Goal: Information Seeking & Learning: Learn about a topic

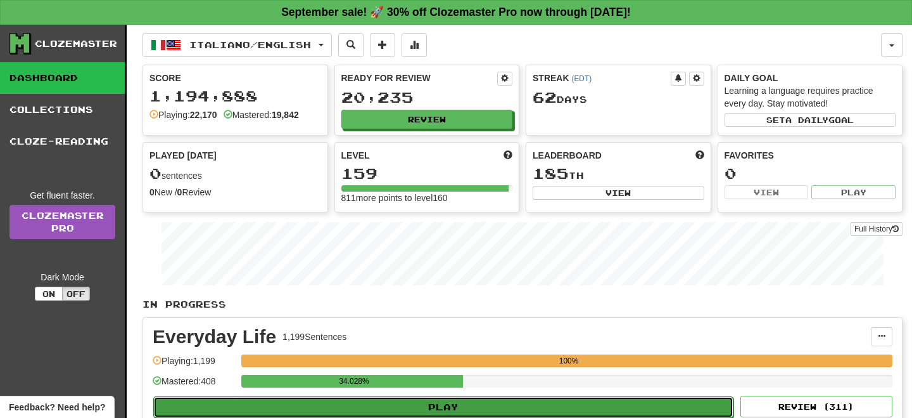
click at [616, 397] on button "Play" at bounding box center [443, 407] width 580 height 22
select select "**"
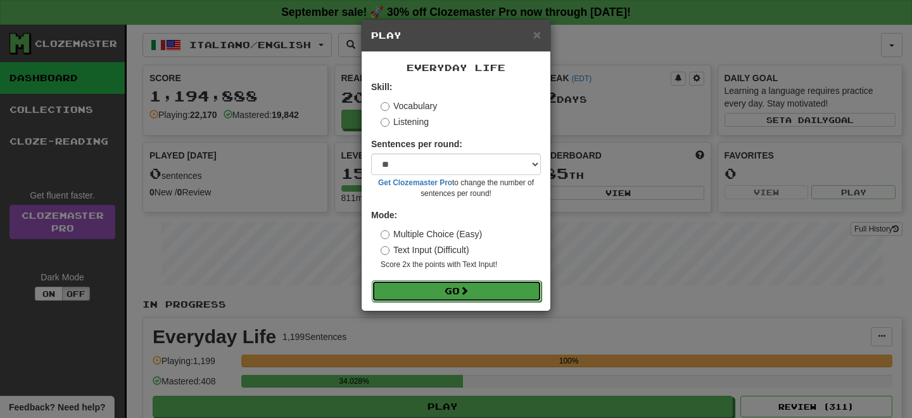
click at [435, 285] on button "Go" at bounding box center [457, 291] width 170 height 22
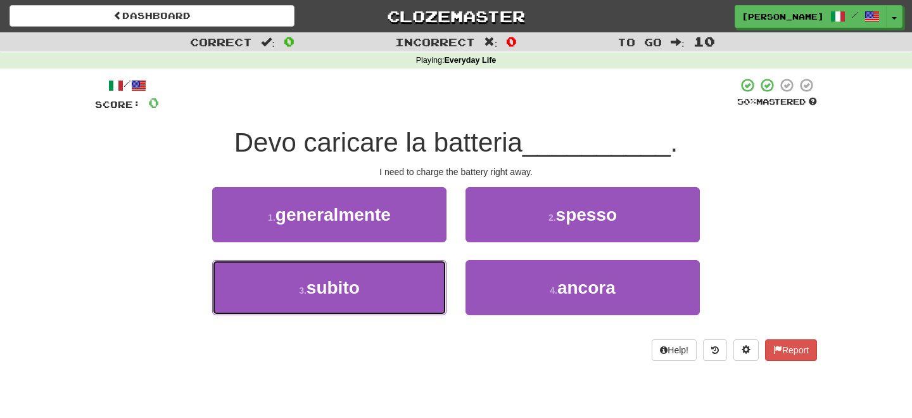
drag, startPoint x: 376, startPoint y: 297, endPoint x: 428, endPoint y: 260, distance: 63.6
click at [389, 286] on button "3 . subito" at bounding box center [329, 287] width 234 height 55
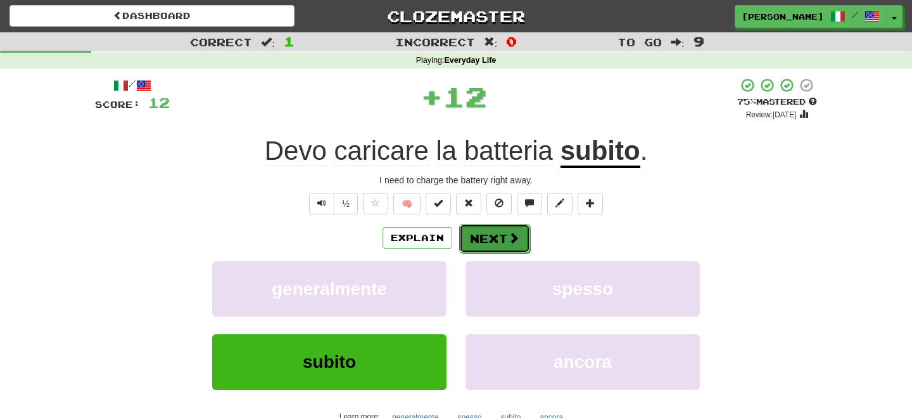
click at [492, 230] on button "Next" at bounding box center [494, 238] width 71 height 29
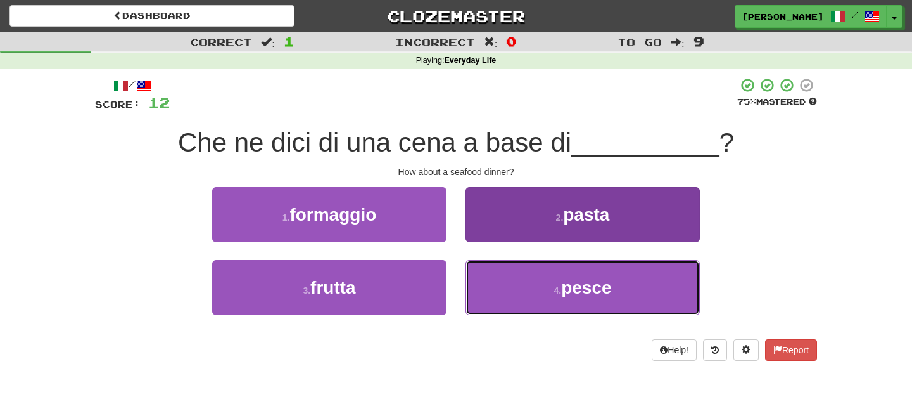
drag, startPoint x: 544, startPoint y: 278, endPoint x: 539, endPoint y: 271, distance: 8.1
click at [543, 277] on button "4 . pesce" at bounding box center [583, 287] width 234 height 55
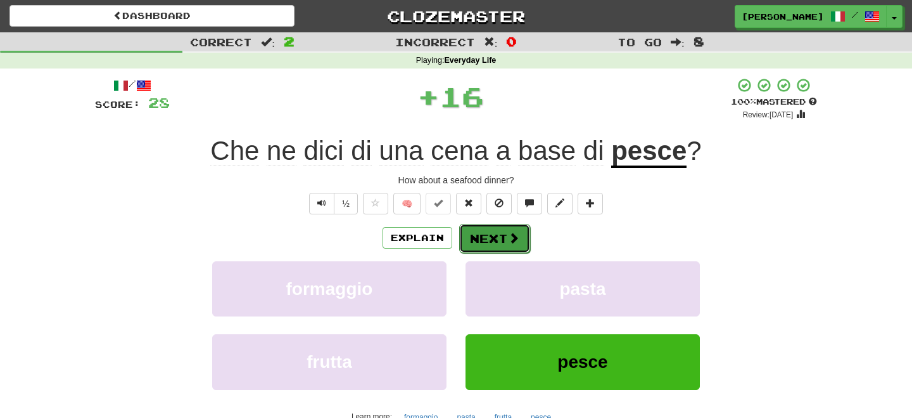
click at [490, 237] on button "Next" at bounding box center [494, 238] width 71 height 29
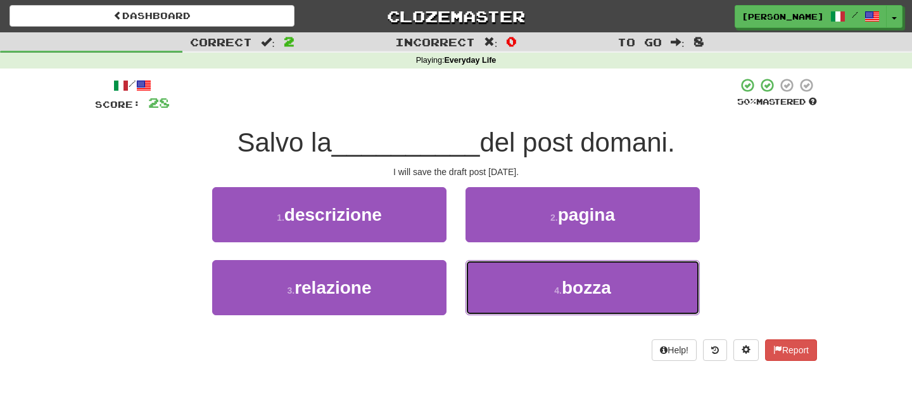
drag, startPoint x: 561, startPoint y: 286, endPoint x: 547, endPoint y: 255, distance: 34.0
click at [558, 278] on button "4 . bozza" at bounding box center [583, 287] width 234 height 55
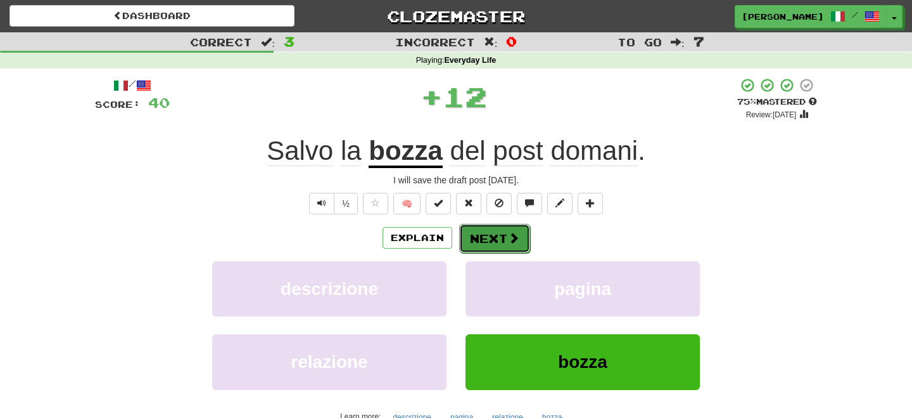
click at [522, 234] on button "Next" at bounding box center [494, 238] width 71 height 29
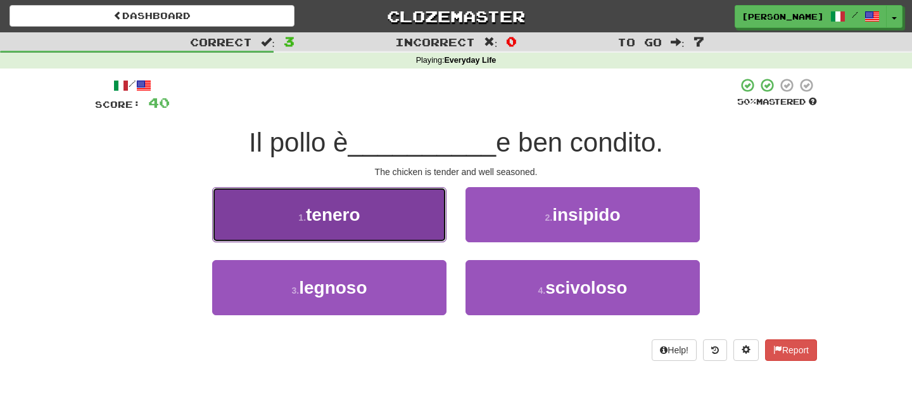
drag, startPoint x: 393, startPoint y: 222, endPoint x: 421, endPoint y: 231, distance: 28.9
click at [412, 231] on button "1 . tenero" at bounding box center [329, 214] width 234 height 55
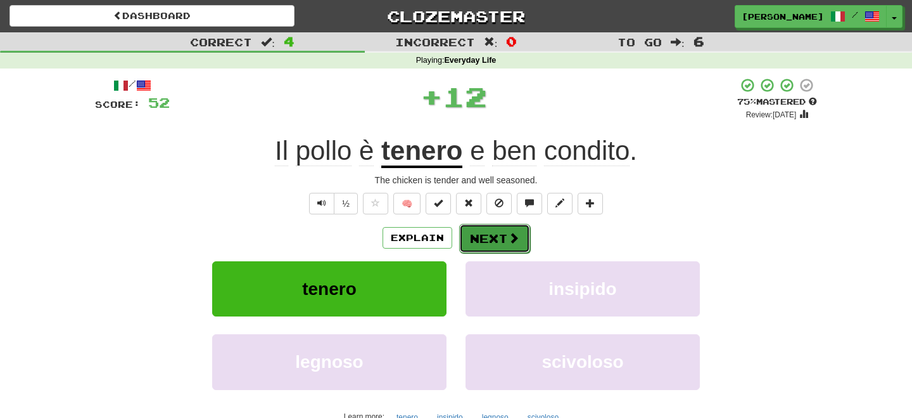
click at [472, 232] on button "Next" at bounding box center [494, 238] width 71 height 29
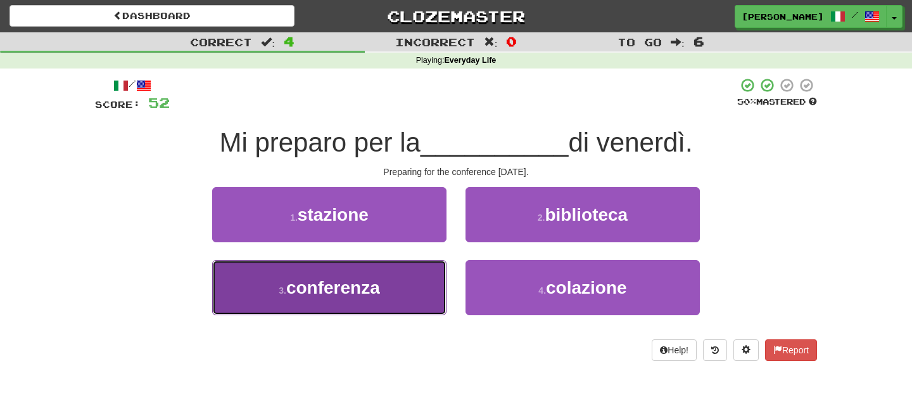
click at [395, 288] on button "3 . conferenza" at bounding box center [329, 287] width 234 height 55
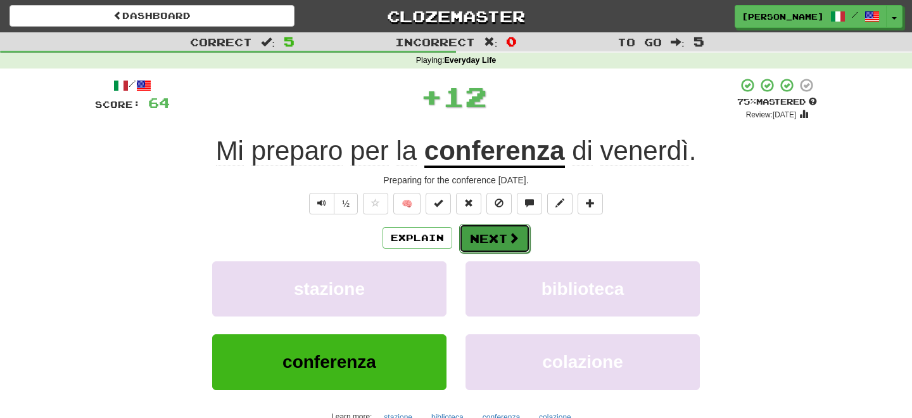
click at [507, 233] on button "Next" at bounding box center [494, 238] width 71 height 29
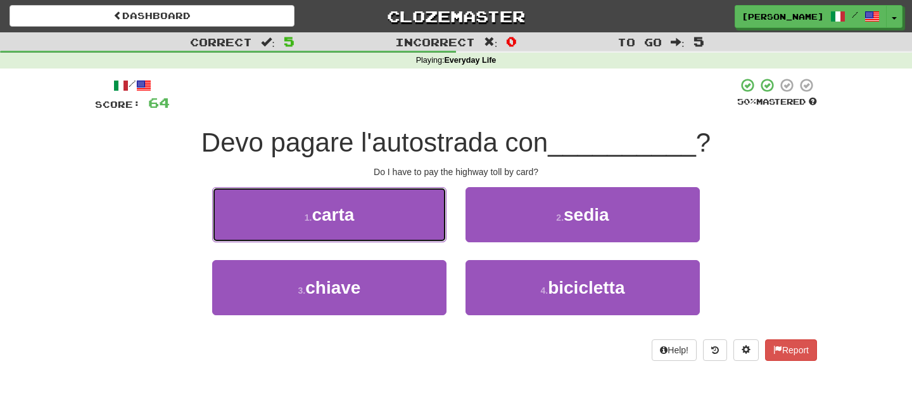
click at [395, 219] on button "1 . carta" at bounding box center [329, 214] width 234 height 55
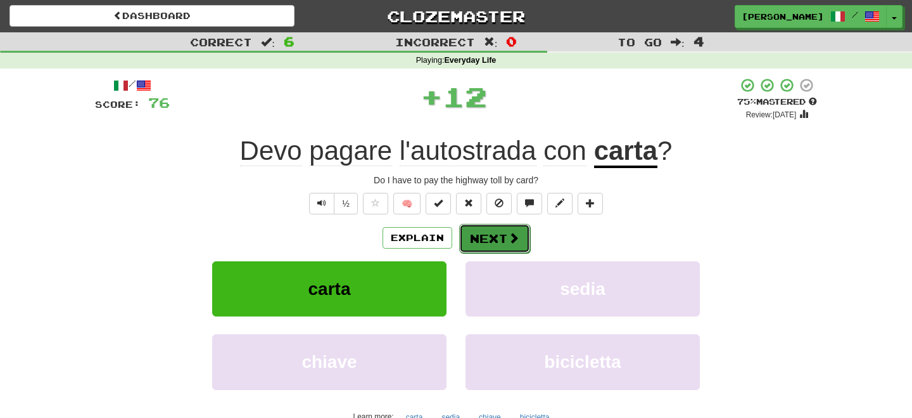
click at [496, 228] on button "Next" at bounding box center [494, 238] width 71 height 29
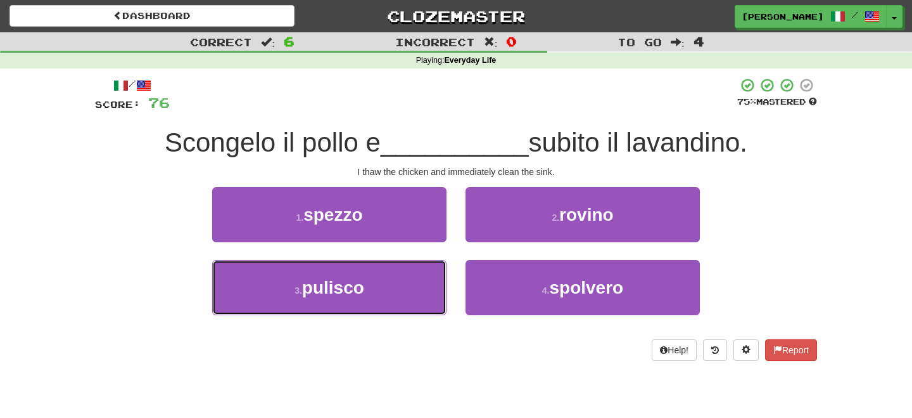
drag, startPoint x: 323, startPoint y: 297, endPoint x: 450, endPoint y: 253, distance: 134.0
click at [369, 286] on button "3 . pulisco" at bounding box center [329, 287] width 234 height 55
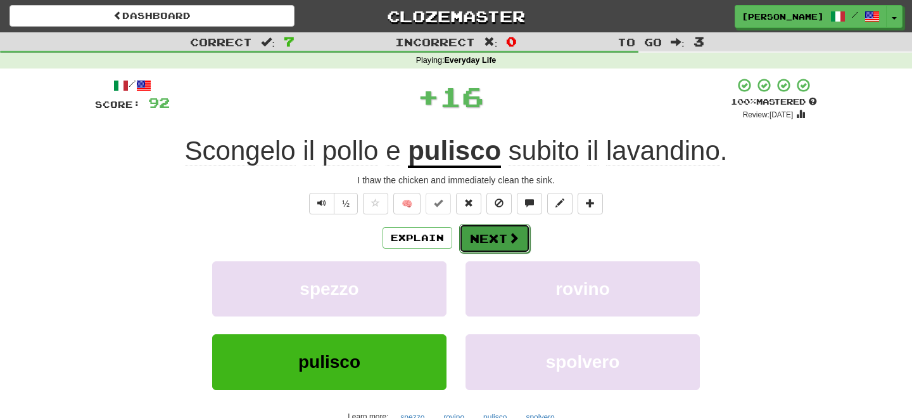
click at [470, 234] on button "Next" at bounding box center [494, 238] width 71 height 29
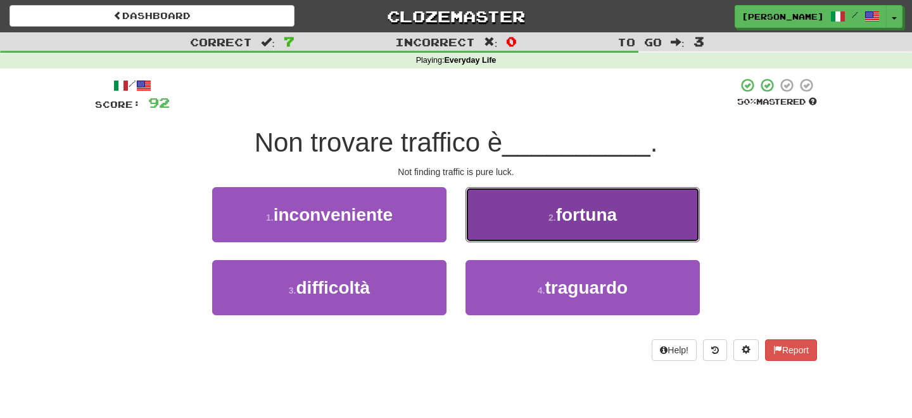
click at [508, 220] on button "2 . fortuna" at bounding box center [583, 214] width 234 height 55
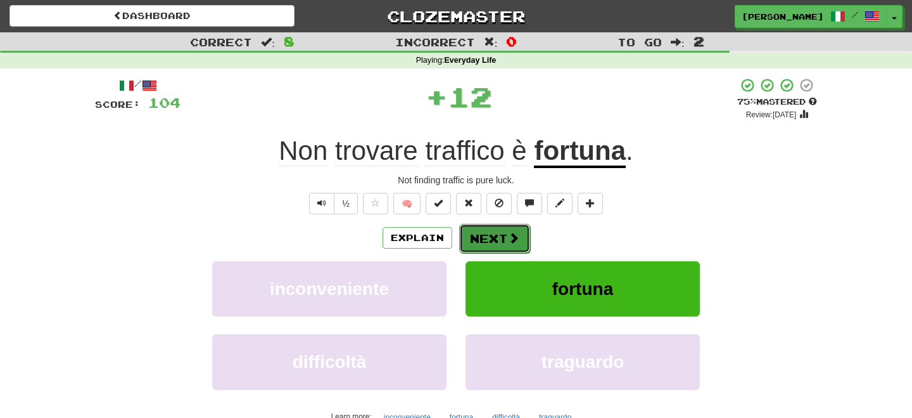
click at [484, 231] on button "Next" at bounding box center [494, 238] width 71 height 29
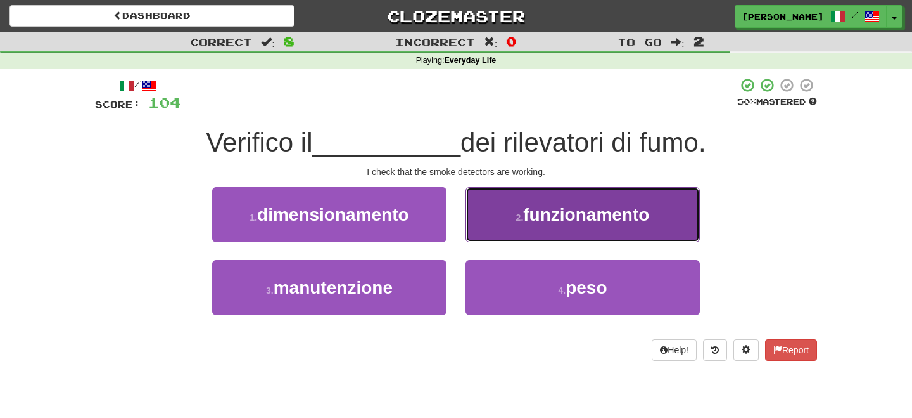
click at [627, 215] on span "funzionamento" at bounding box center [586, 215] width 126 height 20
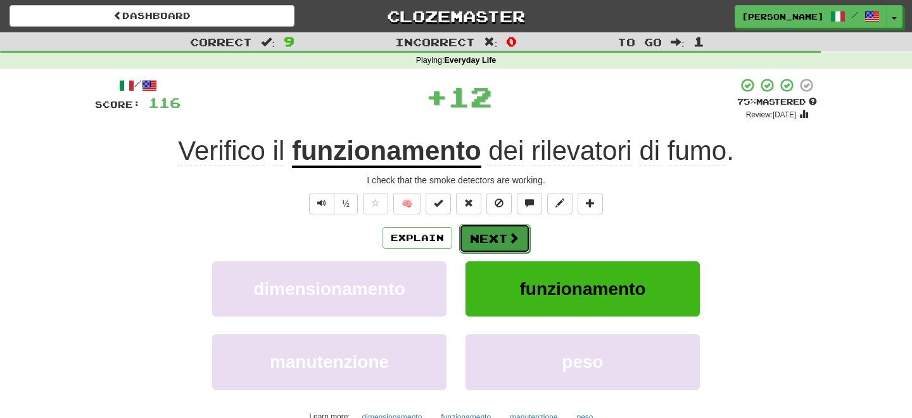
click at [495, 237] on button "Next" at bounding box center [494, 238] width 71 height 29
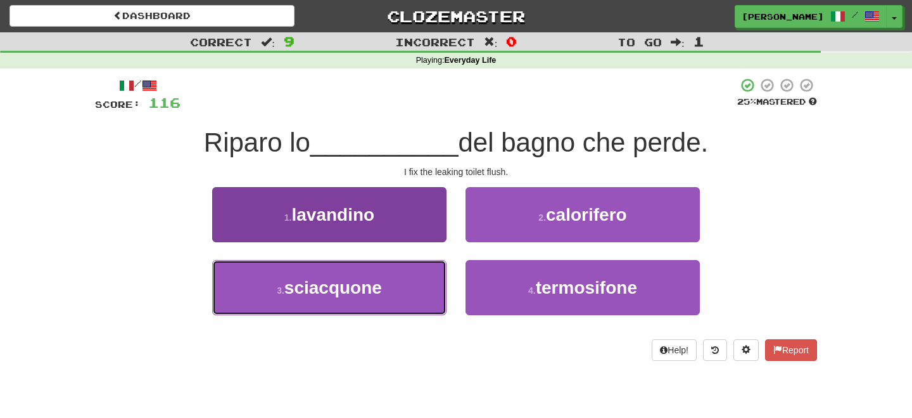
drag, startPoint x: 325, startPoint y: 295, endPoint x: 423, endPoint y: 265, distance: 102.0
click at [352, 288] on span "sciacquone" at bounding box center [333, 288] width 98 height 20
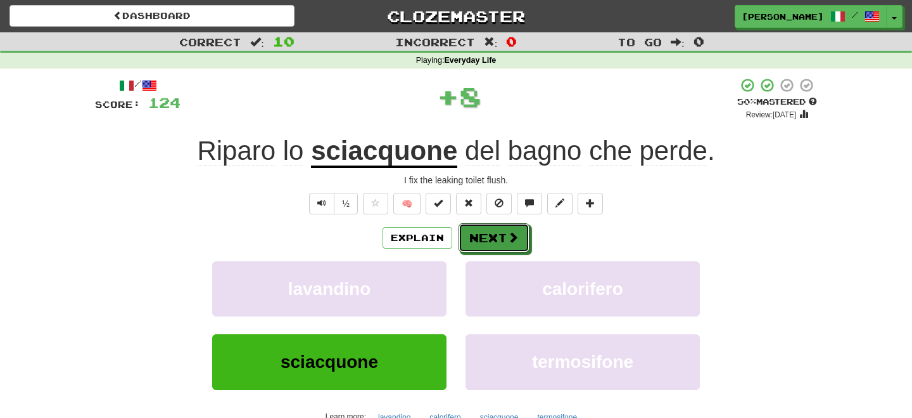
click at [488, 236] on button "Next" at bounding box center [494, 237] width 71 height 29
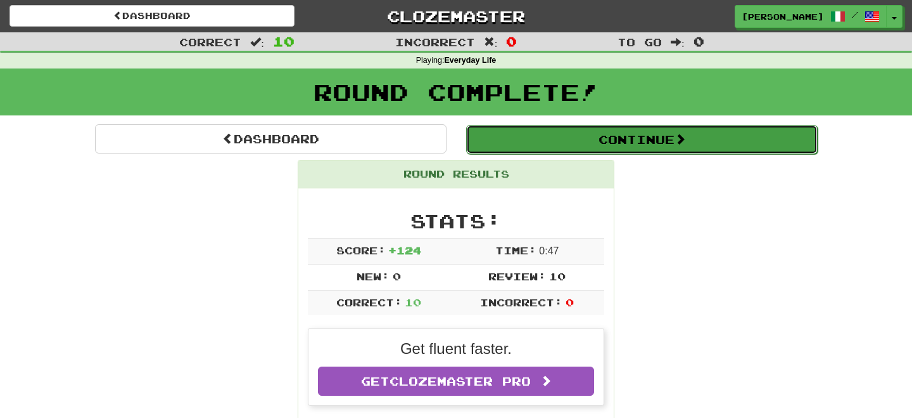
click at [506, 137] on button "Continue" at bounding box center [642, 139] width 352 height 29
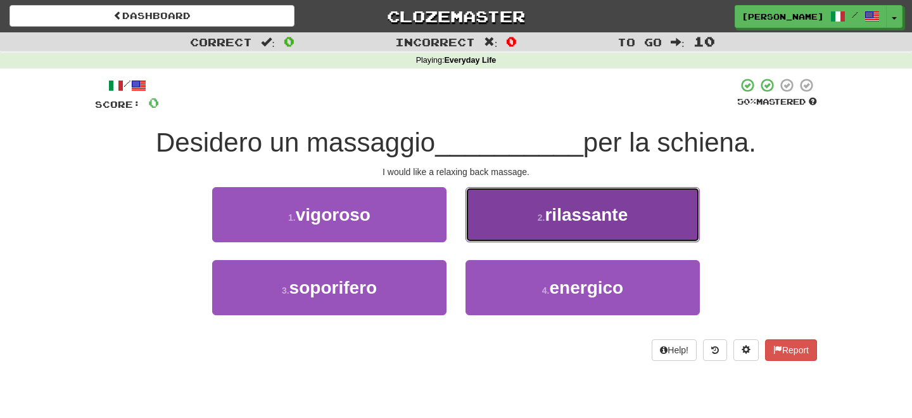
click at [576, 219] on span "rilassante" at bounding box center [586, 215] width 83 height 20
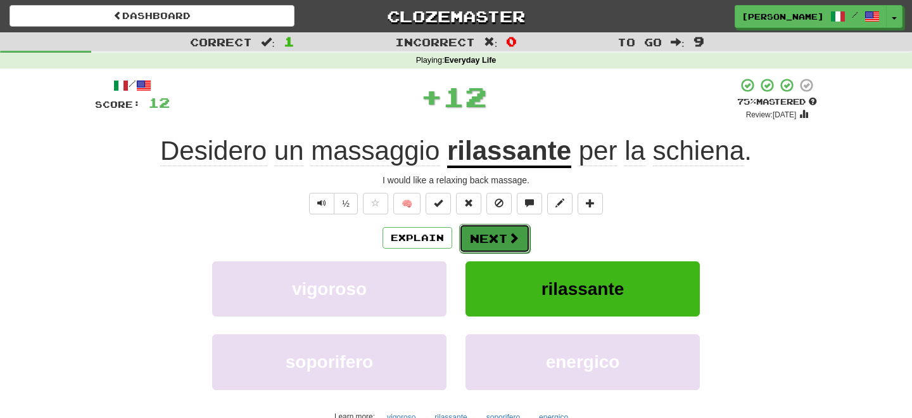
click at [490, 237] on button "Next" at bounding box center [494, 238] width 71 height 29
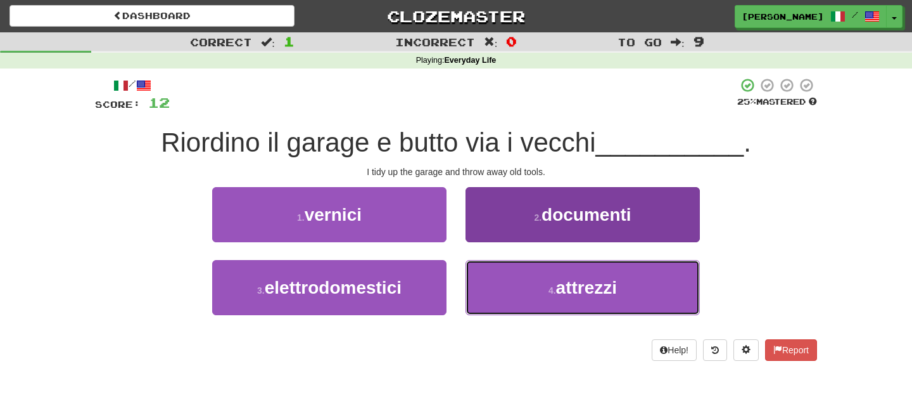
drag, startPoint x: 541, startPoint y: 277, endPoint x: 535, endPoint y: 263, distance: 15.3
click at [540, 275] on button "4 . attrezzi" at bounding box center [583, 287] width 234 height 55
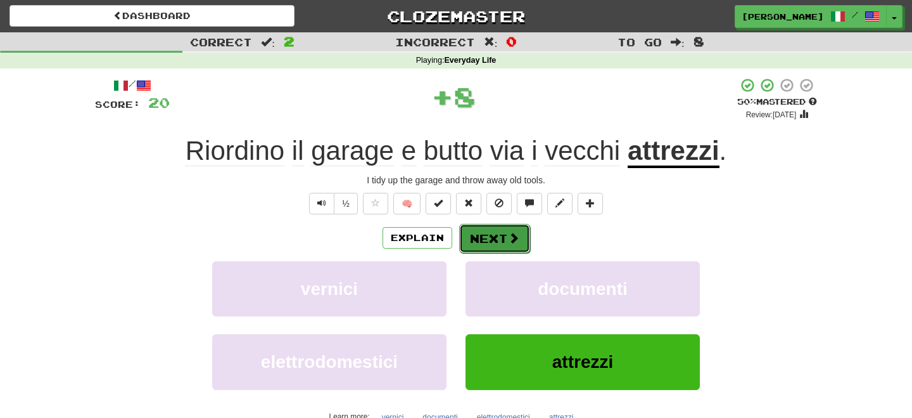
click at [513, 232] on span at bounding box center [513, 237] width 11 height 11
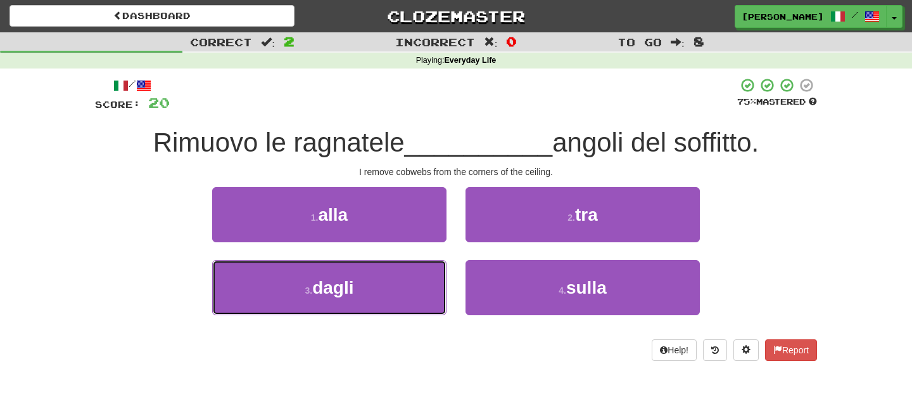
click at [399, 279] on button "3 . dagli" at bounding box center [329, 287] width 234 height 55
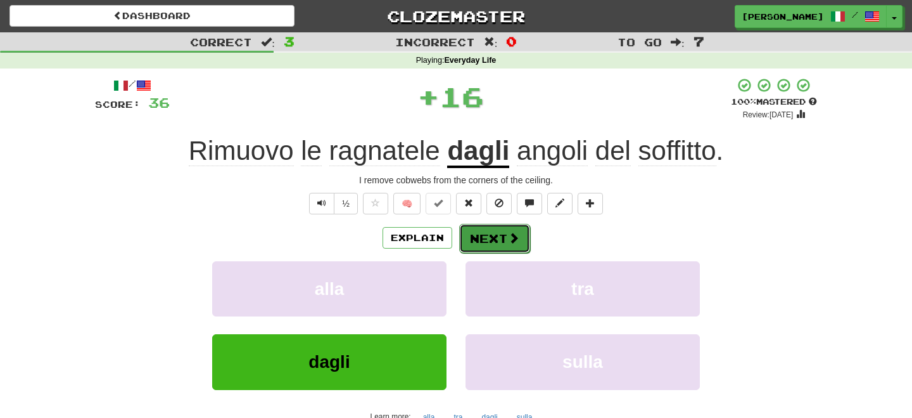
click at [486, 233] on button "Next" at bounding box center [494, 238] width 71 height 29
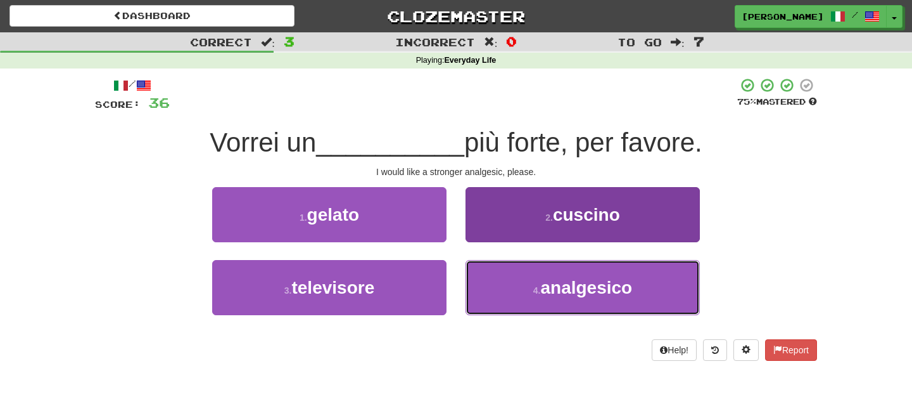
drag, startPoint x: 538, startPoint y: 284, endPoint x: 526, endPoint y: 273, distance: 16.2
click at [537, 286] on button "4 . analgesico" at bounding box center [583, 287] width 234 height 55
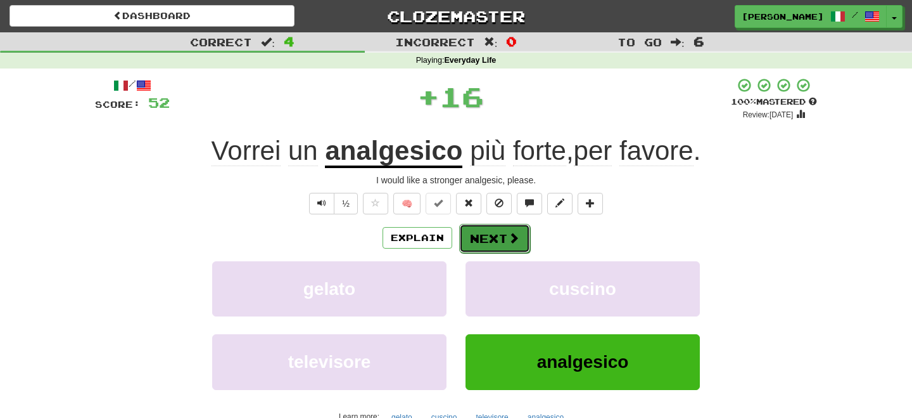
click at [501, 239] on button "Next" at bounding box center [494, 238] width 71 height 29
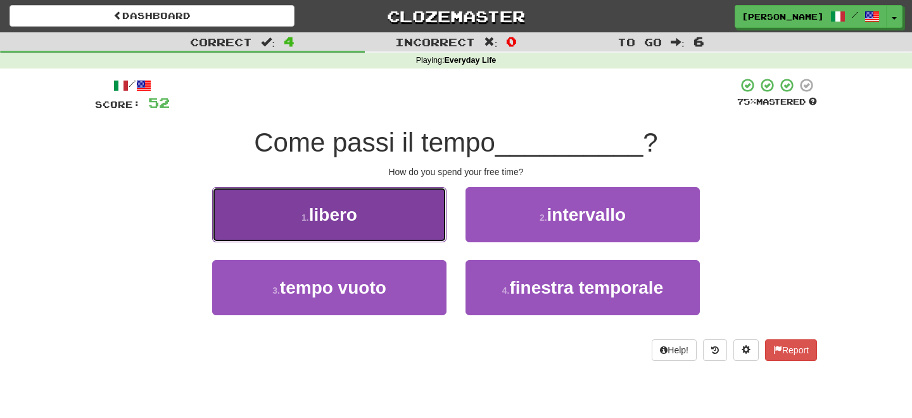
drag, startPoint x: 361, startPoint y: 223, endPoint x: 404, endPoint y: 234, distance: 45.2
click at [397, 235] on button "1 . libero" at bounding box center [329, 214] width 234 height 55
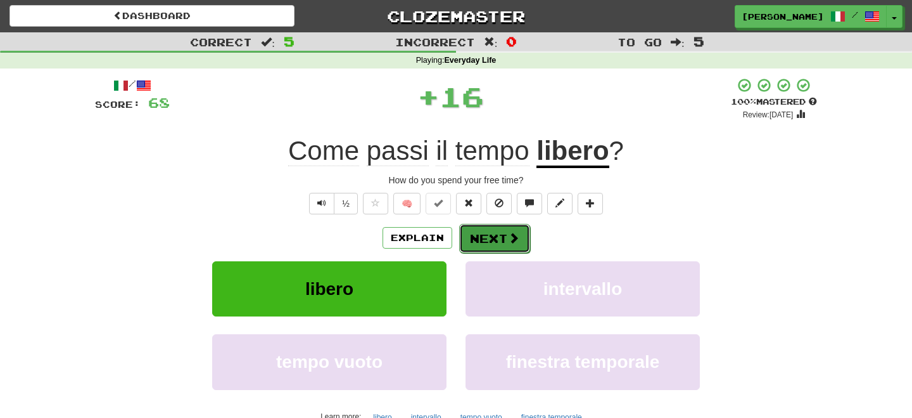
click at [469, 234] on button "Next" at bounding box center [494, 238] width 71 height 29
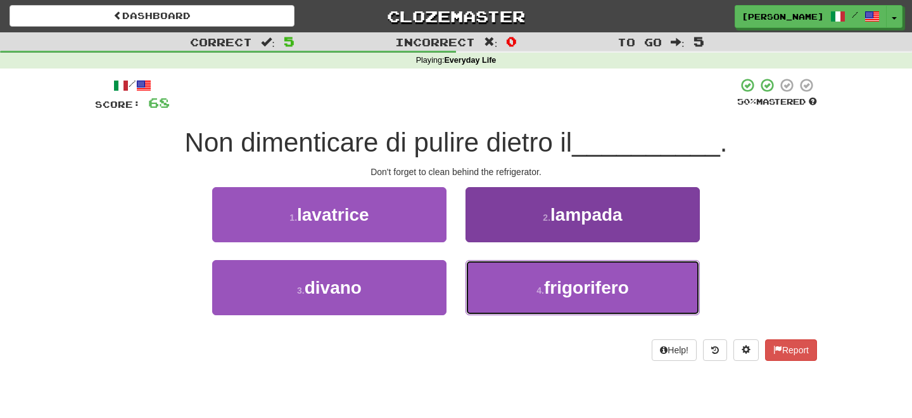
click at [500, 282] on button "4 . frigorifero" at bounding box center [583, 287] width 234 height 55
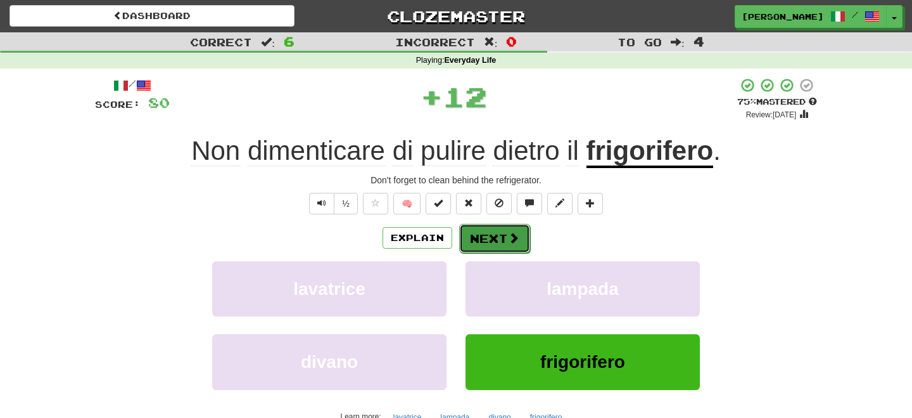
click at [484, 237] on button "Next" at bounding box center [494, 238] width 71 height 29
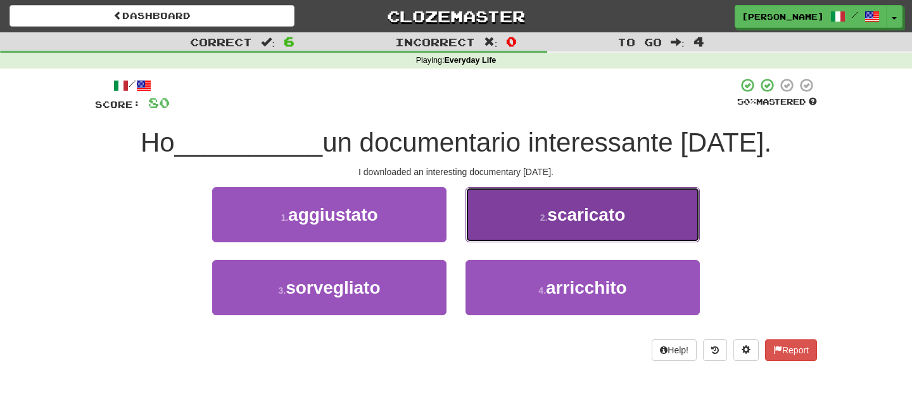
click at [511, 219] on button "2 . scaricato" at bounding box center [583, 214] width 234 height 55
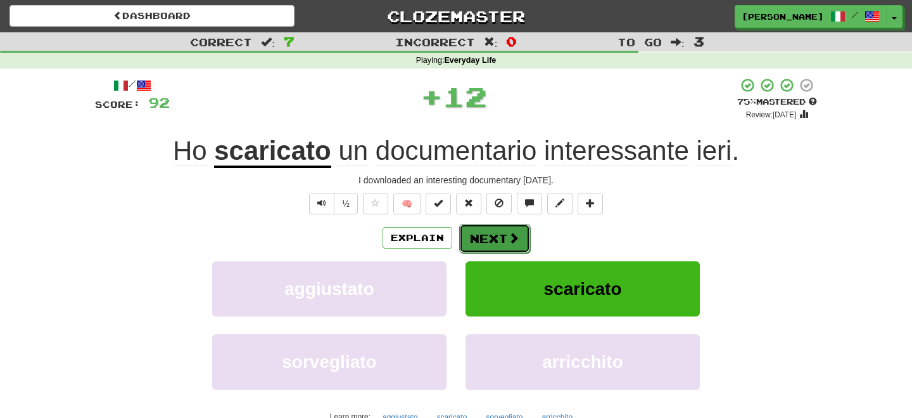
click at [486, 234] on button "Next" at bounding box center [494, 238] width 71 height 29
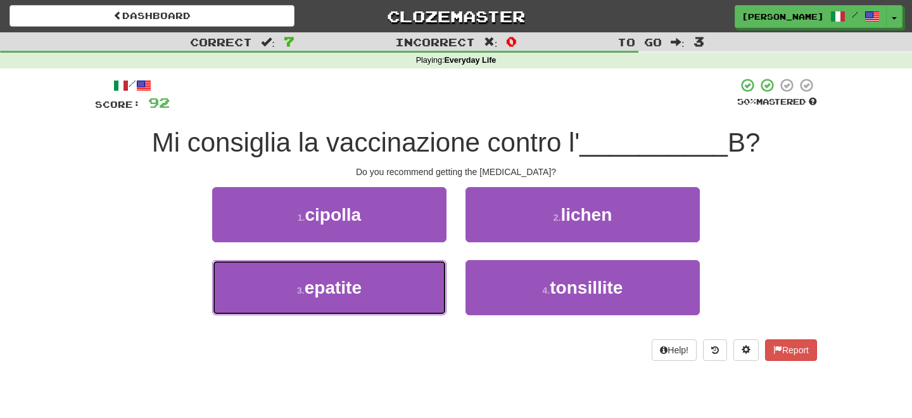
drag, startPoint x: 347, startPoint y: 290, endPoint x: 463, endPoint y: 254, distance: 120.8
click at [388, 284] on button "3 . epatite" at bounding box center [329, 287] width 234 height 55
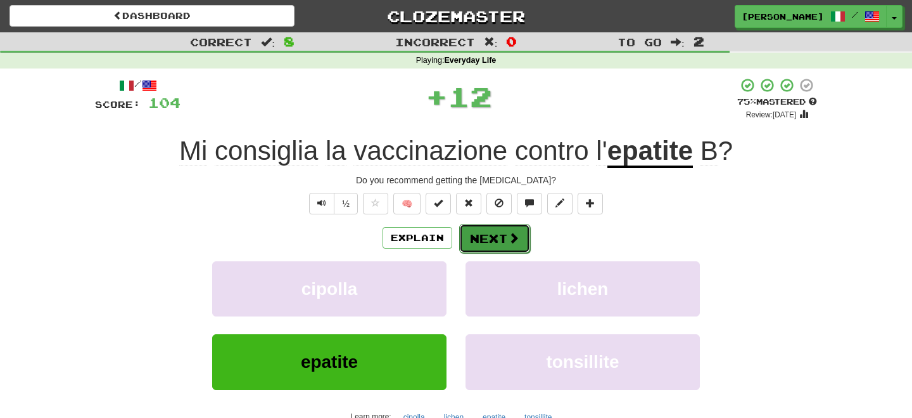
click at [499, 230] on button "Next" at bounding box center [494, 238] width 71 height 29
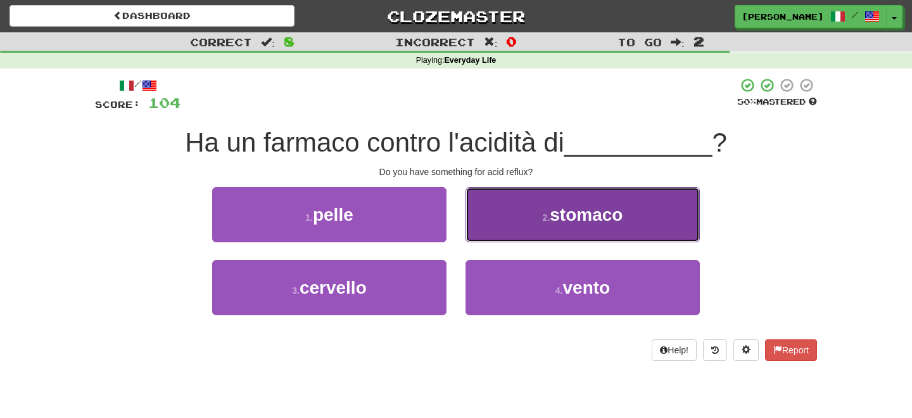
click at [512, 226] on button "2 . stomaco" at bounding box center [583, 214] width 234 height 55
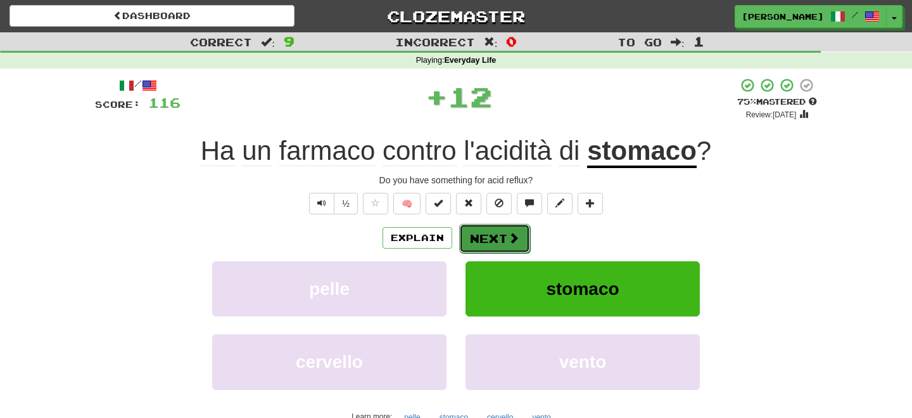
click at [486, 234] on button "Next" at bounding box center [494, 238] width 71 height 29
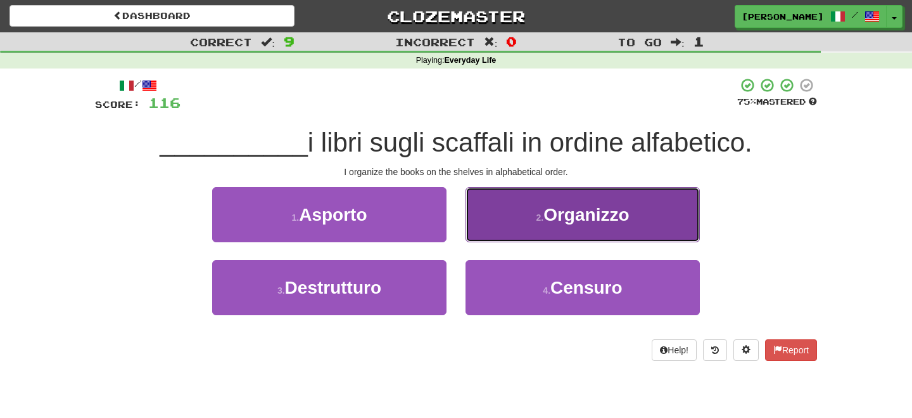
click at [534, 224] on button "2 . Organizzo" at bounding box center [583, 214] width 234 height 55
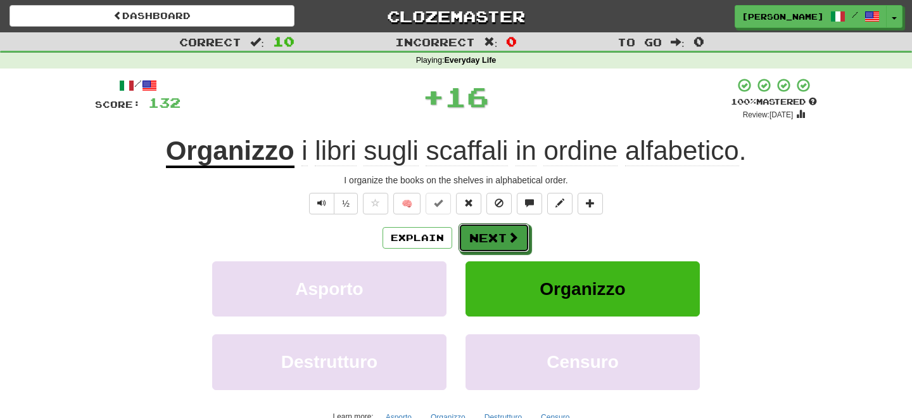
click at [499, 229] on button "Next" at bounding box center [494, 237] width 71 height 29
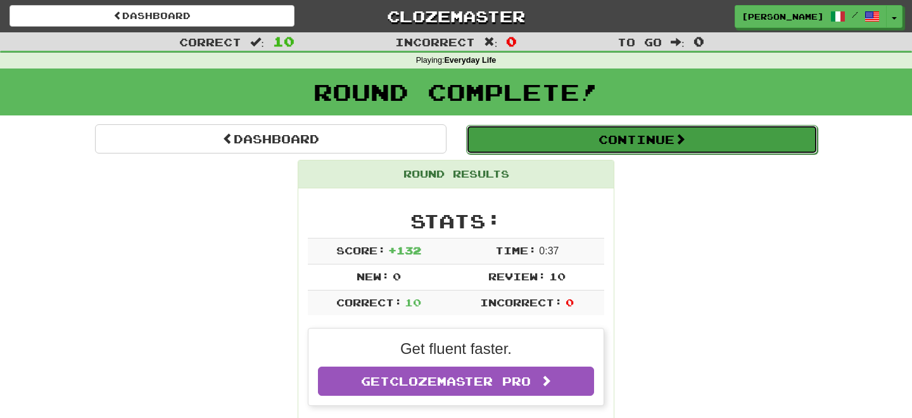
click at [511, 136] on button "Continue" at bounding box center [642, 139] width 352 height 29
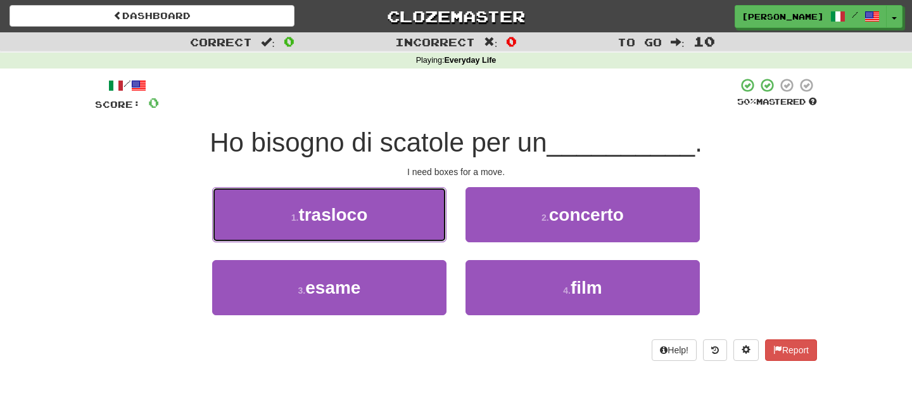
drag, startPoint x: 377, startPoint y: 226, endPoint x: 459, endPoint y: 231, distance: 82.6
click at [430, 231] on button "1 . trasloco" at bounding box center [329, 214] width 234 height 55
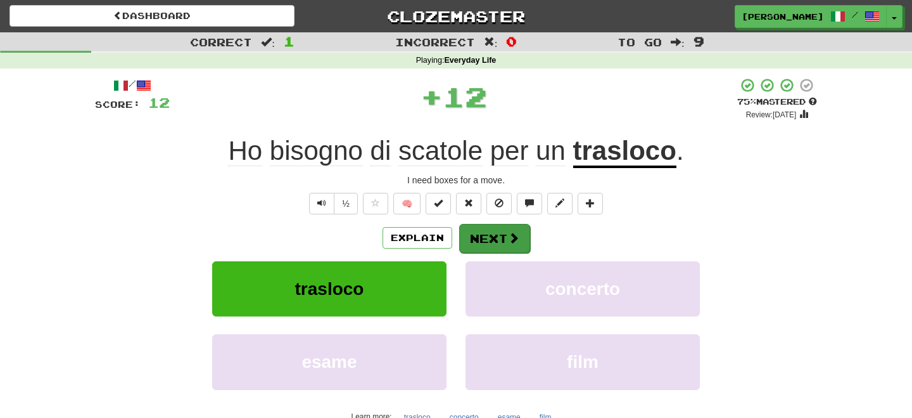
click at [503, 228] on button "Next" at bounding box center [494, 238] width 71 height 29
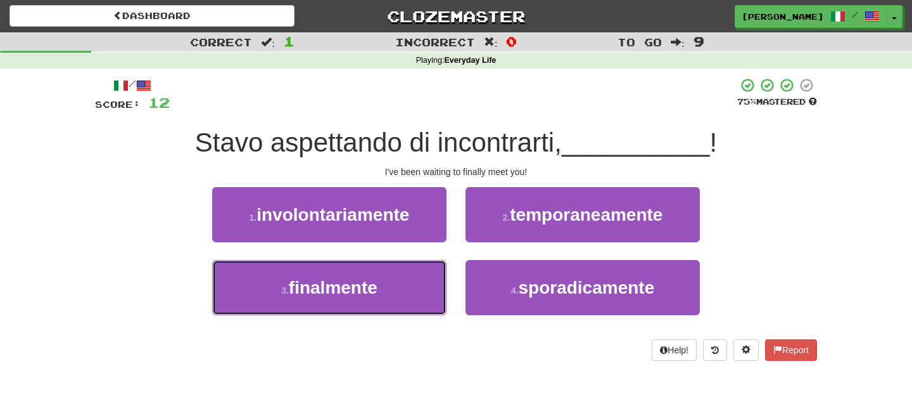
drag, startPoint x: 378, startPoint y: 291, endPoint x: 474, endPoint y: 252, distance: 104.0
click at [437, 274] on button "3 . finalmente" at bounding box center [329, 287] width 234 height 55
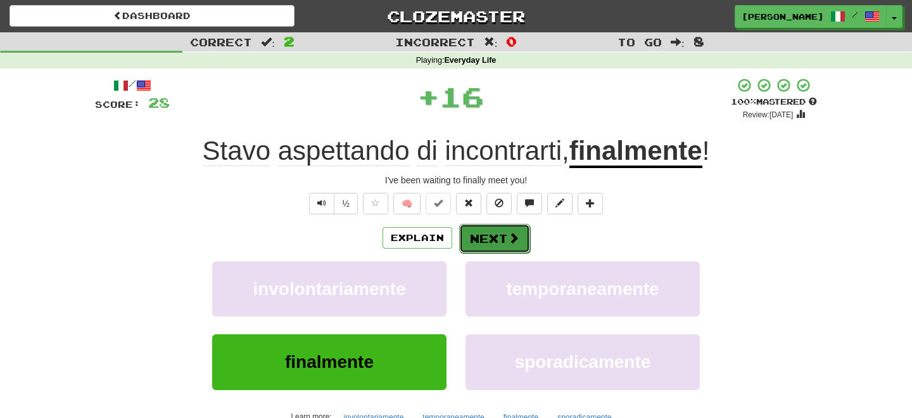
click at [483, 236] on button "Next" at bounding box center [494, 238] width 71 height 29
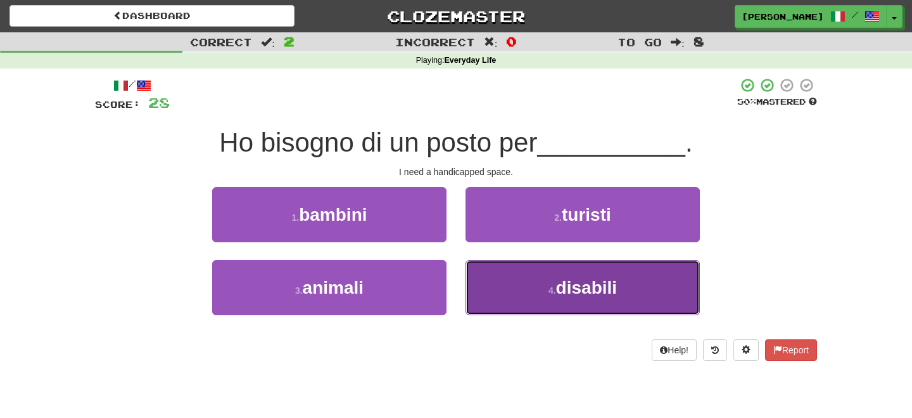
drag, startPoint x: 514, startPoint y: 290, endPoint x: 485, endPoint y: 254, distance: 46.8
click at [511, 288] on button "4 . disabili" at bounding box center [583, 287] width 234 height 55
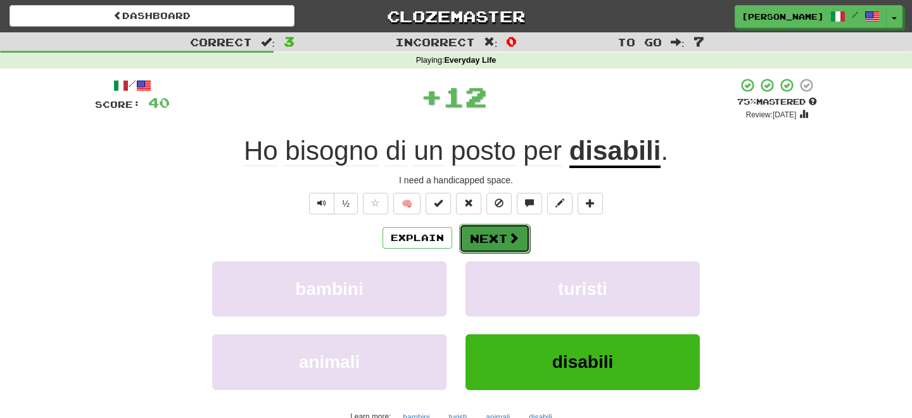
click at [478, 241] on button "Next" at bounding box center [494, 238] width 71 height 29
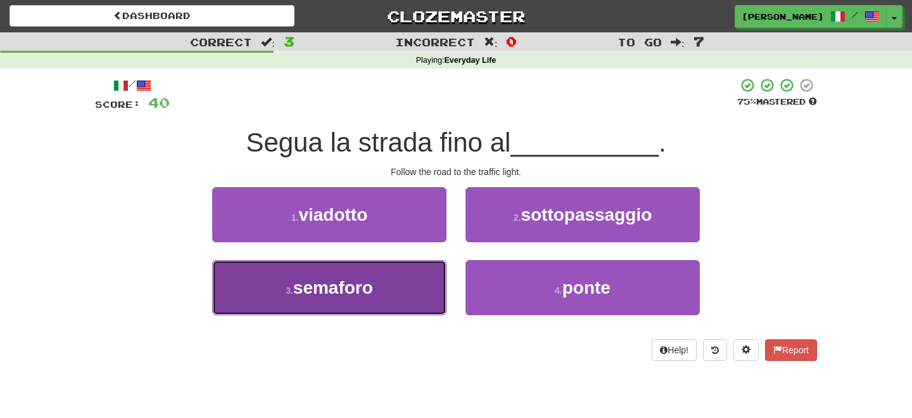
drag, startPoint x: 345, startPoint y: 291, endPoint x: 419, endPoint y: 265, distance: 78.3
click at [404, 274] on button "3 . semaforo" at bounding box center [329, 287] width 234 height 55
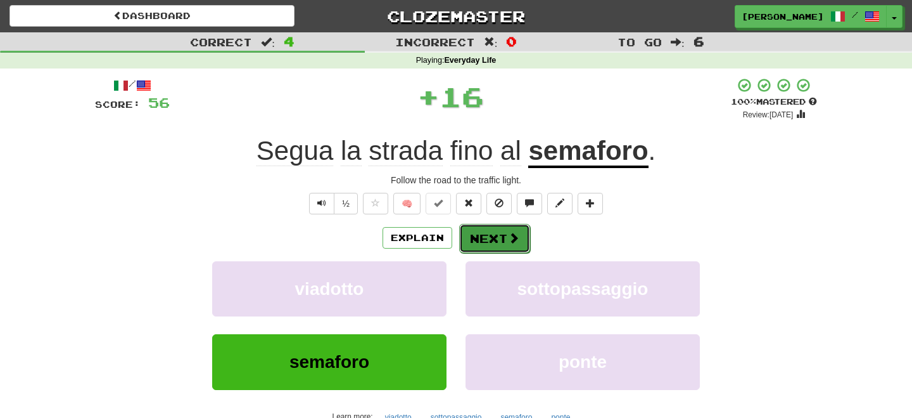
click at [497, 225] on button "Next" at bounding box center [494, 238] width 71 height 29
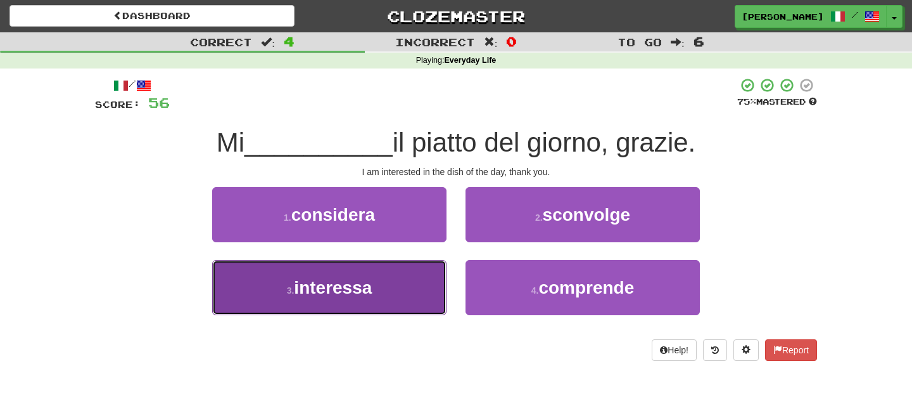
drag, startPoint x: 373, startPoint y: 284, endPoint x: 433, endPoint y: 262, distance: 63.8
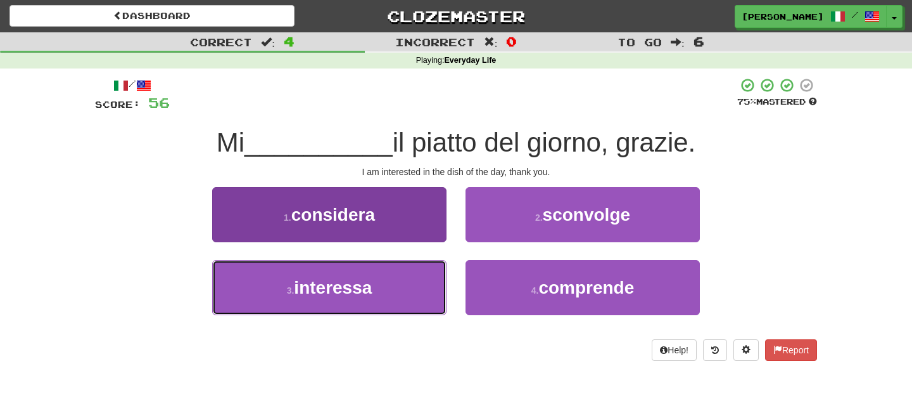
click at [397, 278] on button "3 . interessa" at bounding box center [329, 287] width 234 height 55
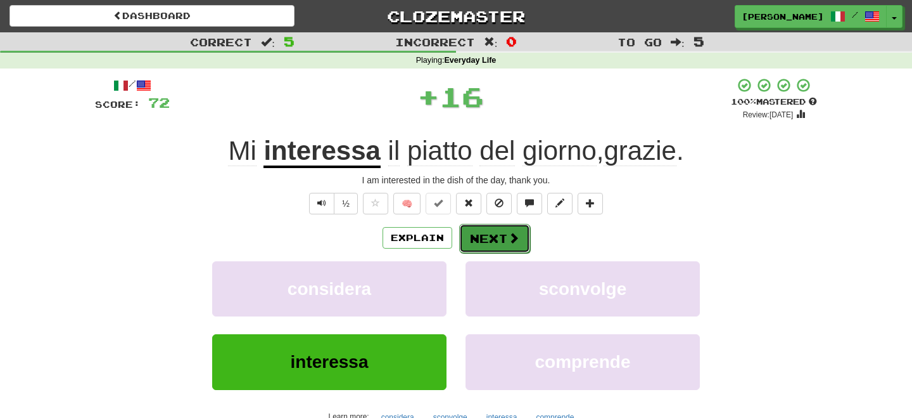
click at [485, 232] on button "Next" at bounding box center [494, 238] width 71 height 29
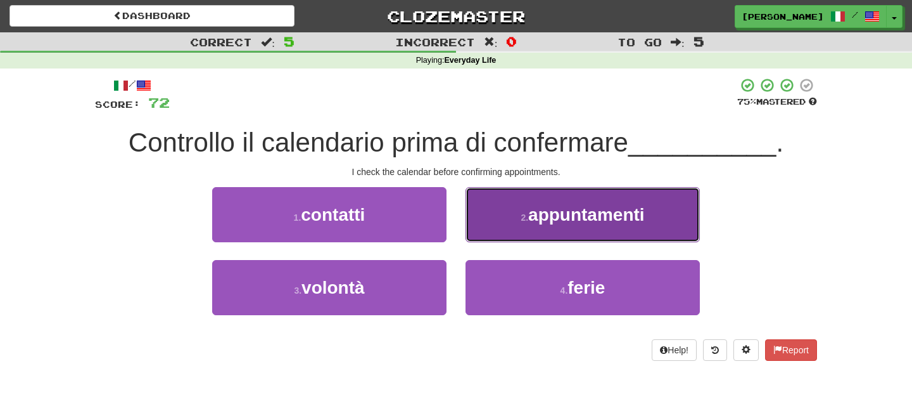
click at [515, 222] on button "2 . appuntamenti" at bounding box center [583, 214] width 234 height 55
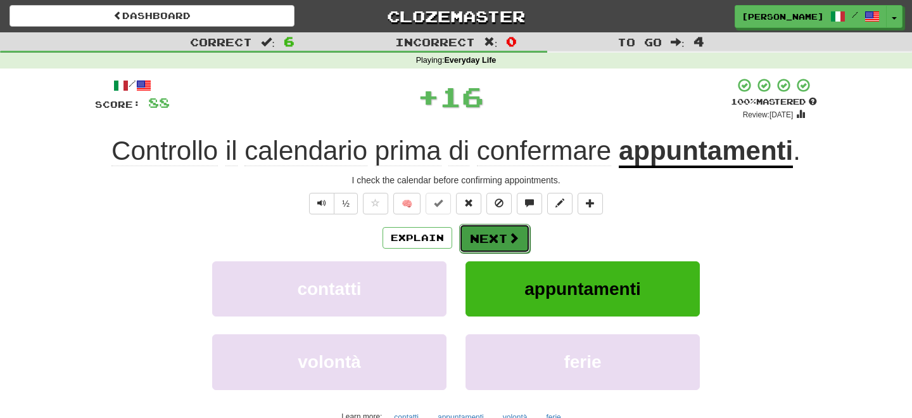
click at [504, 224] on button "Next" at bounding box center [494, 238] width 71 height 29
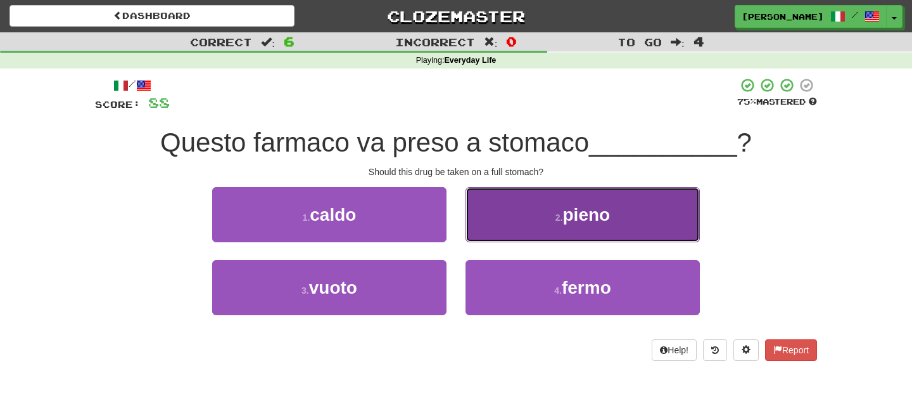
click at [504, 222] on button "2 . pieno" at bounding box center [583, 214] width 234 height 55
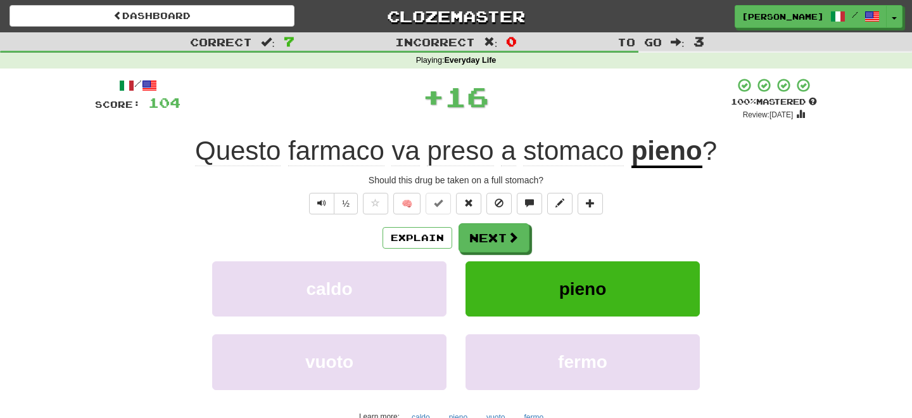
click at [504, 222] on div "/ Score: 104 + 16 100 % Mastered Review: 2026-03-20 Questo farmaco va preso a s…" at bounding box center [456, 265] width 722 height 376
click at [510, 237] on span at bounding box center [513, 237] width 11 height 11
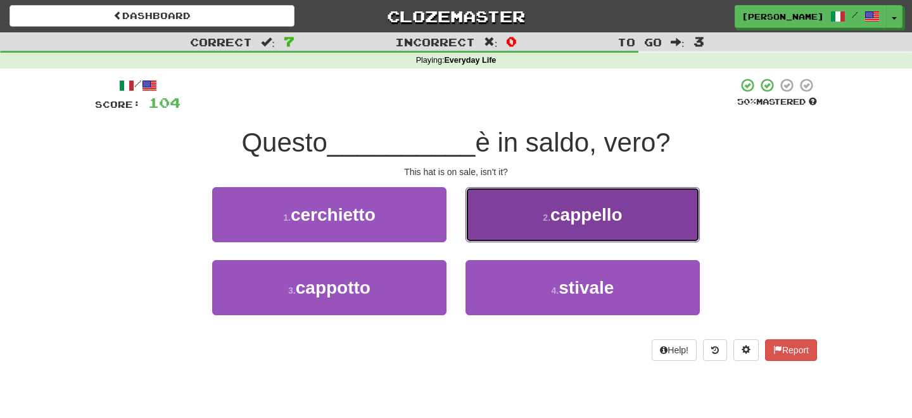
click at [545, 229] on button "2 . cappello" at bounding box center [583, 214] width 234 height 55
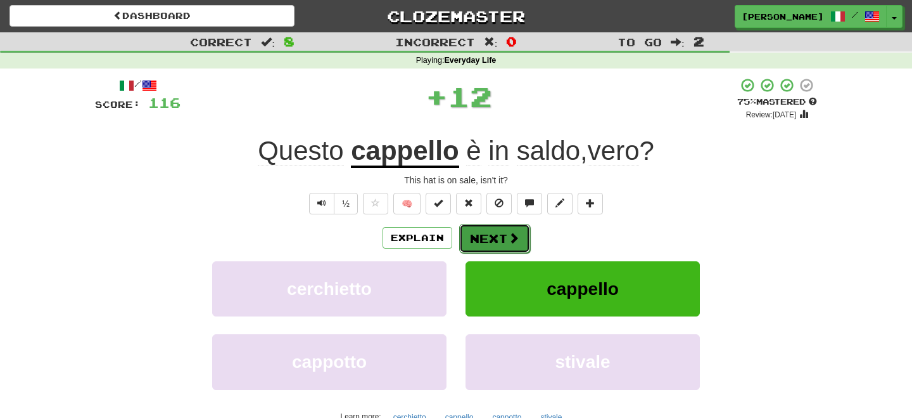
click at [489, 234] on button "Next" at bounding box center [494, 238] width 71 height 29
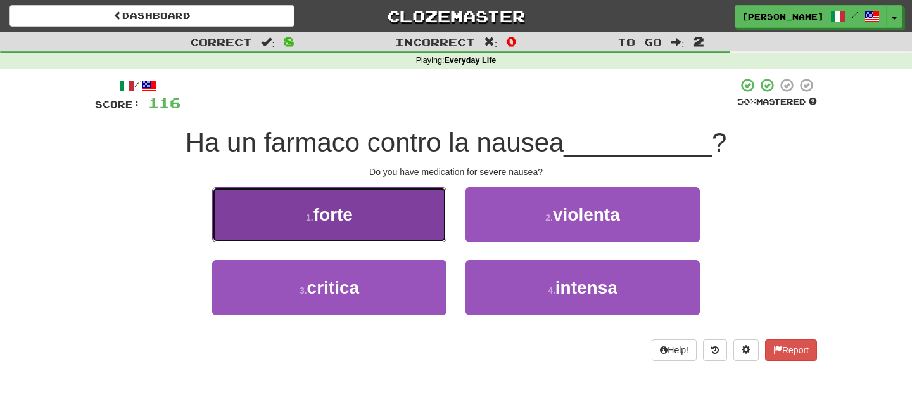
drag, startPoint x: 400, startPoint y: 238, endPoint x: 453, endPoint y: 239, distance: 53.2
click at [435, 239] on button "1 . forte" at bounding box center [329, 214] width 234 height 55
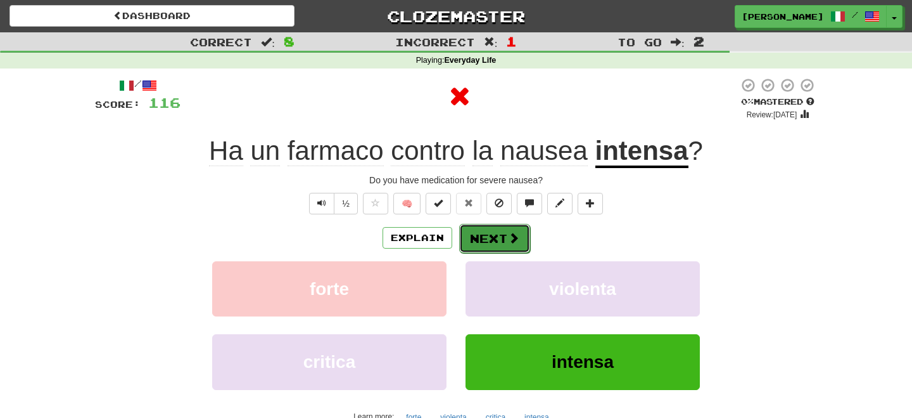
click at [507, 237] on button "Next" at bounding box center [494, 238] width 71 height 29
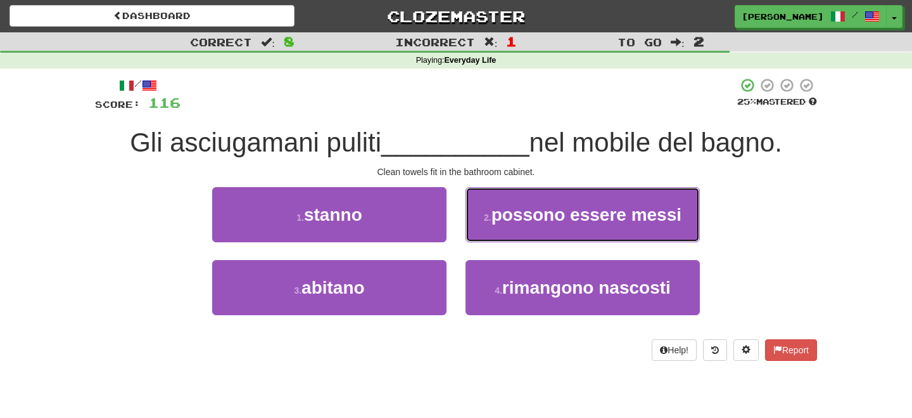
drag, startPoint x: 667, startPoint y: 222, endPoint x: 483, endPoint y: 253, distance: 186.2
click at [667, 223] on span "possono essere messi" at bounding box center [587, 215] width 190 height 20
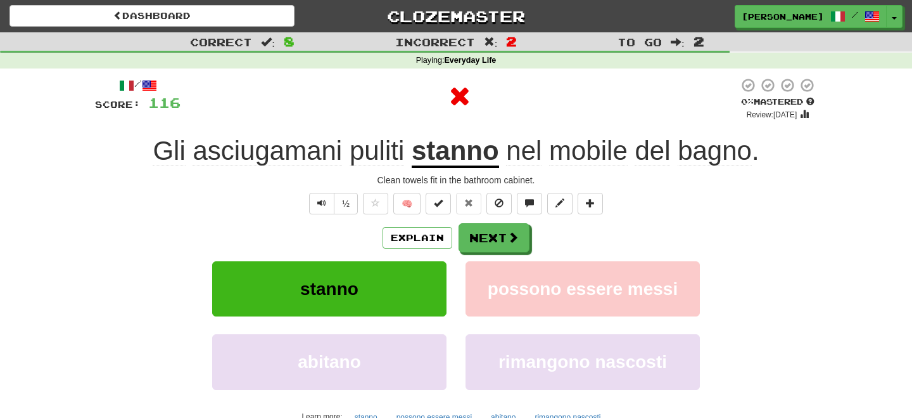
drag, startPoint x: 453, startPoint y: 256, endPoint x: 464, endPoint y: 253, distance: 11.1
click at [453, 256] on div "Explain Next stanno possono essere messi abitano rimangono nascosti Learn more:…" at bounding box center [456, 324] width 722 height 203
click at [476, 241] on button "Next" at bounding box center [494, 238] width 71 height 29
